Goal: Information Seeking & Learning: Check status

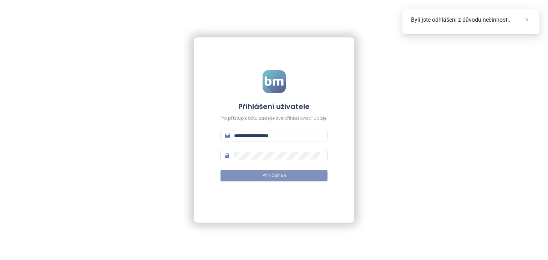
click at [290, 174] on button "Přihlásit se" at bounding box center [274, 175] width 107 height 11
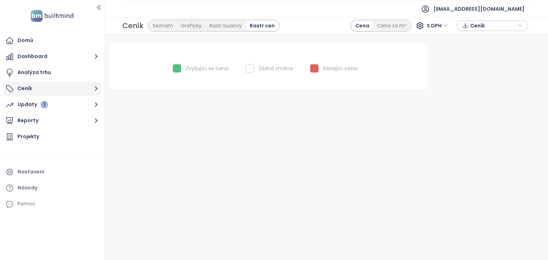
click at [49, 92] on button "Ceník" at bounding box center [52, 89] width 97 height 14
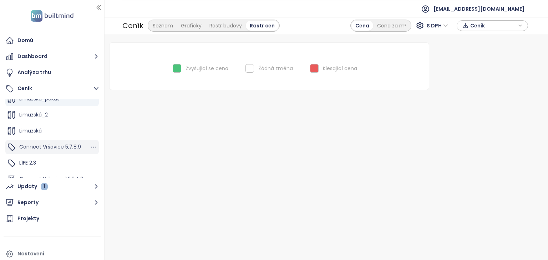
scroll to position [36, 0]
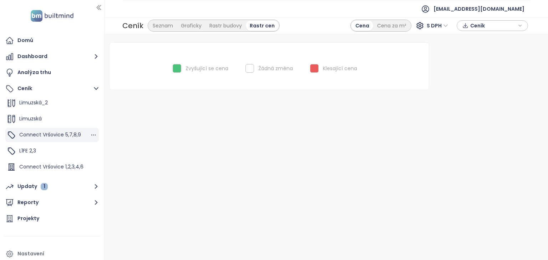
click at [68, 133] on span "Connect Vršovice 5,7,8,9" at bounding box center [50, 134] width 62 height 7
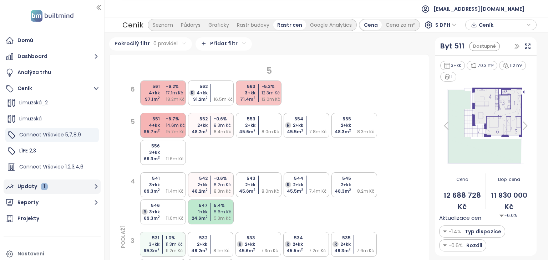
click at [33, 185] on div "Updaty 1" at bounding box center [32, 186] width 30 height 9
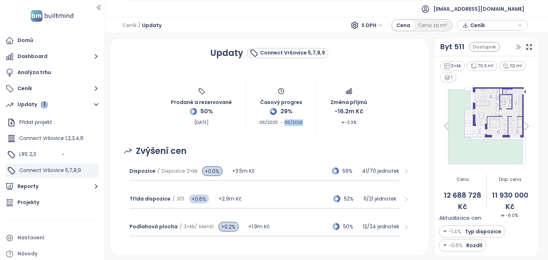
drag, startPoint x: 299, startPoint y: 122, endPoint x: 281, endPoint y: 126, distance: 18.8
click at [281, 126] on div "Prodané a rezervované 50% [DATE] Časový progres 29% 06/2025 → 05/2026 Změna pří…" at bounding box center [269, 107] width 303 height 54
click at [70, 137] on span "Connect Vršovice 1,2,3,4,6" at bounding box center [51, 138] width 64 height 7
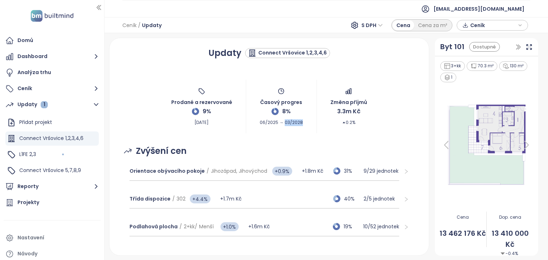
drag, startPoint x: 301, startPoint y: 125, endPoint x: 281, endPoint y: 127, distance: 20.2
click at [281, 127] on div "Prodané a rezervované 9% [DATE] Časový progres 8% 06/2025 → 03/2028 Změna příjm…" at bounding box center [269, 107] width 303 height 54
click at [281, 128] on div "Prodané a rezervované 9% [DATE] Časový progres 8% 06/2025 → 03/2028 Změna příjm…" at bounding box center [269, 107] width 303 height 54
click at [46, 170] on span "Connect Vršovice 5,7,8,9" at bounding box center [50, 170] width 62 height 7
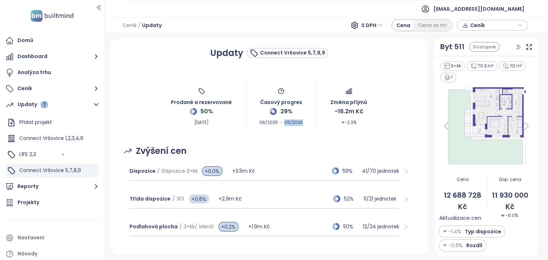
drag, startPoint x: 301, startPoint y: 121, endPoint x: 282, endPoint y: 127, distance: 20.1
click at [282, 127] on div "Prodané a rezervované 50% [DATE] Časový progres 29% 06/2025 → 05/2026 Změna pří…" at bounding box center [269, 107] width 303 height 54
click at [283, 123] on span "06/2025 → 05/2026" at bounding box center [281, 121] width 44 height 10
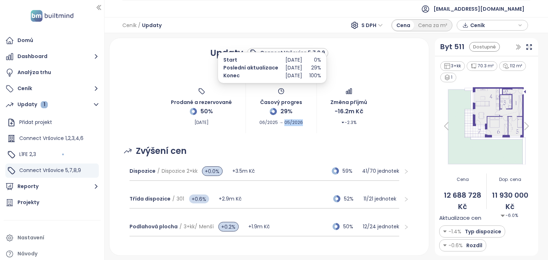
click at [282, 125] on span "06/2025 → 05/2026" at bounding box center [281, 121] width 44 height 10
drag, startPoint x: 283, startPoint y: 123, endPoint x: 297, endPoint y: 123, distance: 14.6
click at [297, 123] on span "06/2025 → 05/2026" at bounding box center [281, 121] width 44 height 10
